Goal: Information Seeking & Learning: Check status

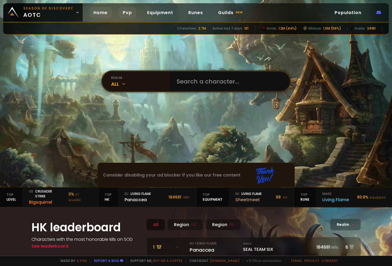
click at [121, 12] on link "Pvp" at bounding box center [127, 12] width 18 height 11
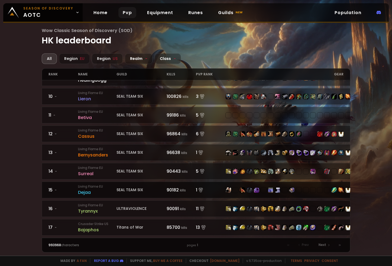
scroll to position [190, 0]
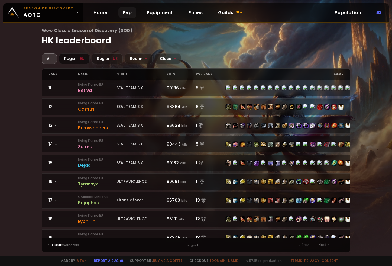
click at [78, 57] on div "Region EU" at bounding box center [74, 58] width 31 height 11
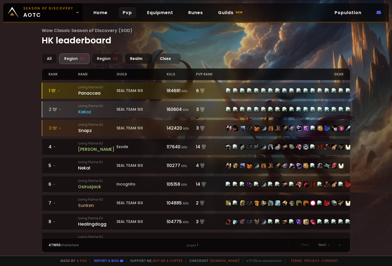
click at [145, 59] on span "-" at bounding box center [146, 59] width 2 height 6
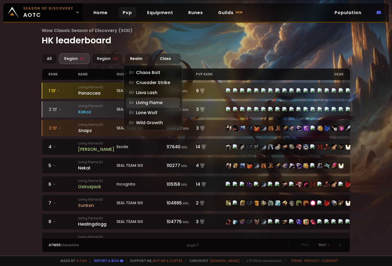
click at [160, 101] on div "eu Living Flame" at bounding box center [153, 103] width 54 height 10
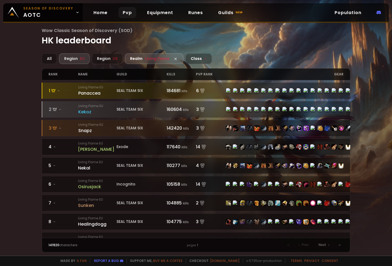
click at [158, 56] on span "Living Flame" at bounding box center [157, 59] width 24 height 6
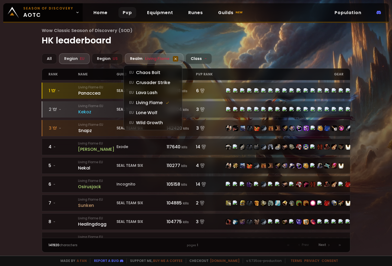
click at [176, 60] on icon at bounding box center [175, 58] width 5 height 5
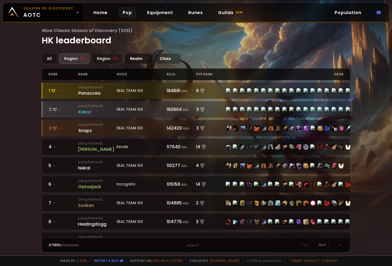
click at [77, 58] on div "Region EU" at bounding box center [74, 58] width 31 height 11
click at [51, 57] on div "All" at bounding box center [49, 58] width 15 height 11
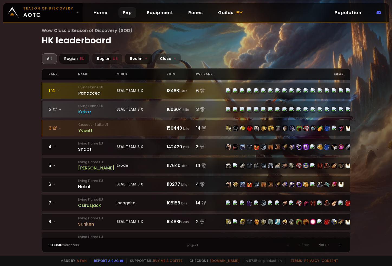
click at [74, 58] on div "Region EU" at bounding box center [74, 58] width 31 height 11
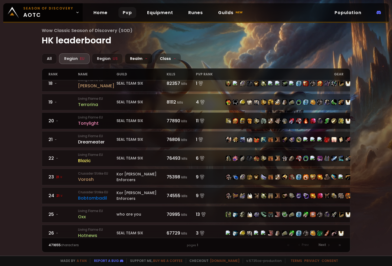
scroll to position [352, 0]
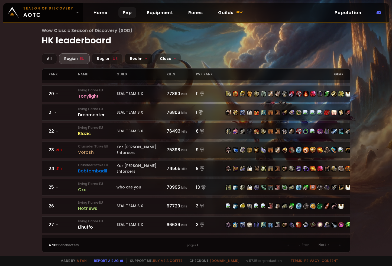
click at [12, 106] on div "Wow Classic Season of Discovery (SOD) HK leaderboard All Region EU Region US Re…" at bounding box center [196, 127] width 392 height 255
